Goal: Transaction & Acquisition: Purchase product/service

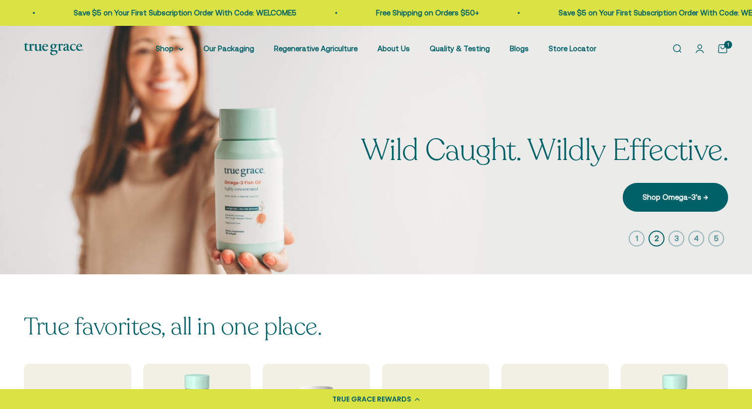
click at [677, 238] on icon "button" at bounding box center [676, 239] width 16 height 16
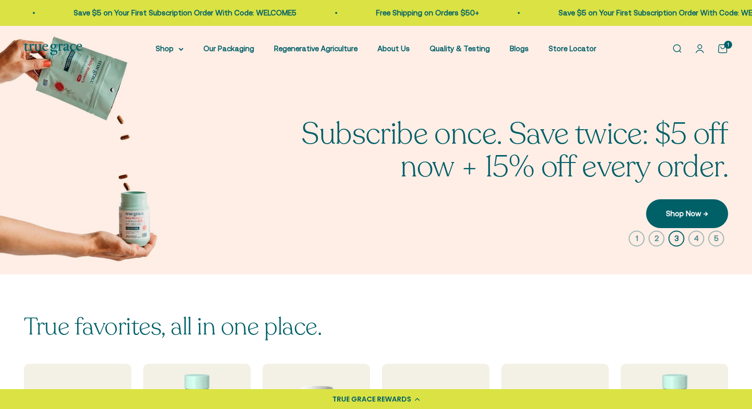
click at [695, 239] on icon "button" at bounding box center [696, 239] width 16 height 16
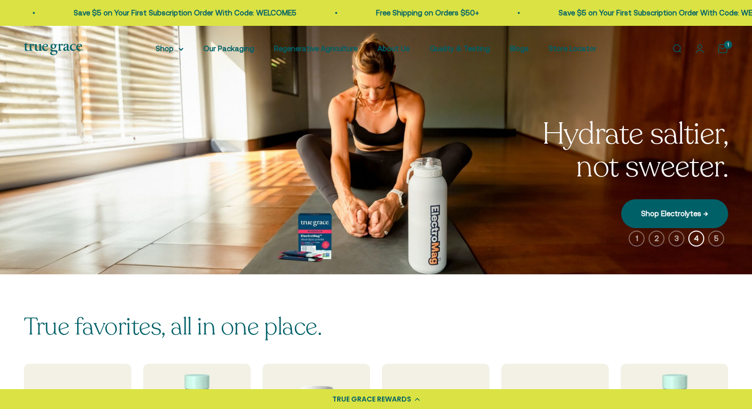
click at [714, 239] on icon "button" at bounding box center [716, 239] width 16 height 16
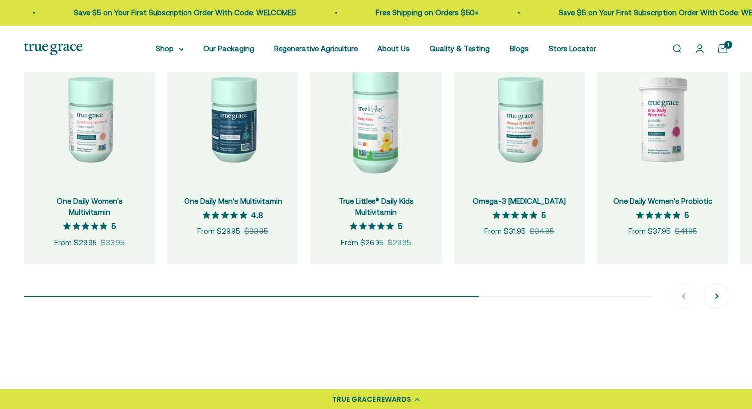
scroll to position [1045, 0]
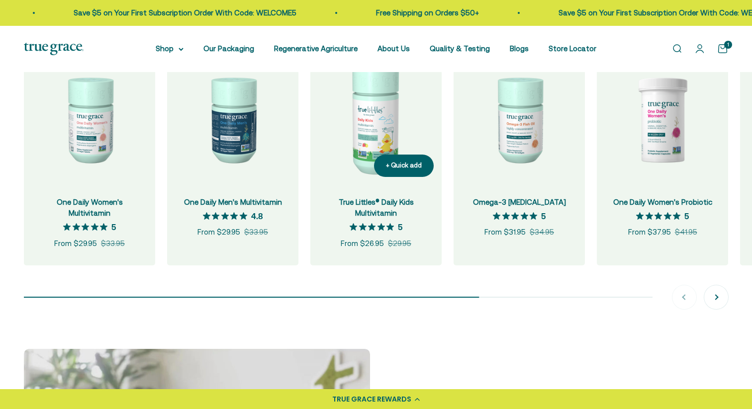
click at [381, 143] on img at bounding box center [375, 119] width 131 height 131
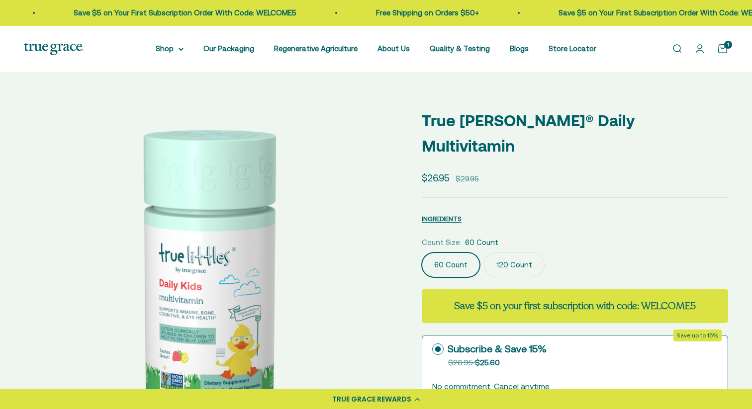
select select "3"
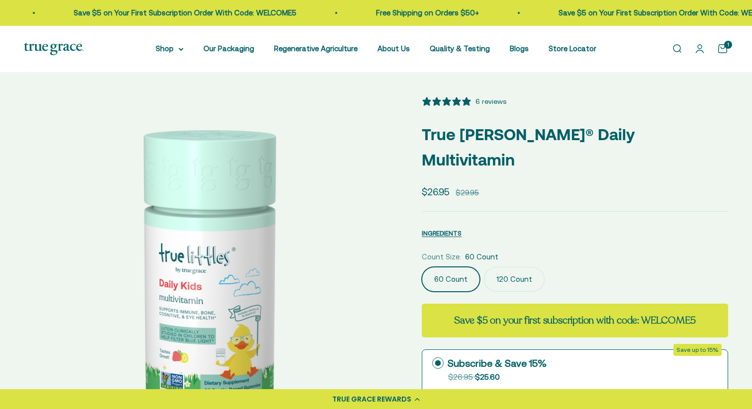
click at [474, 101] on div "5 stars, 6 ratings" at bounding box center [449, 101] width 54 height 10
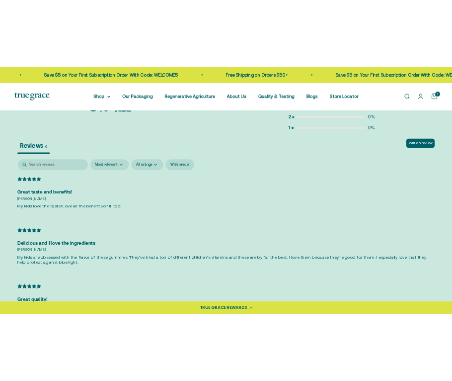
scroll to position [2231, 0]
